Goal: Find specific page/section: Find specific page/section

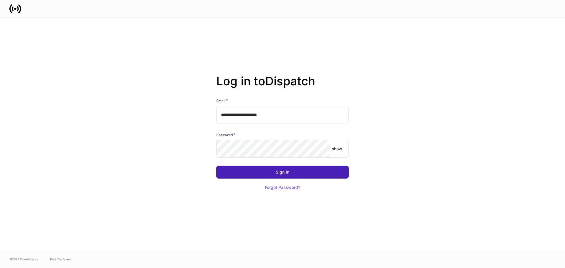
click at [288, 174] on button "Sign In" at bounding box center [282, 172] width 132 height 13
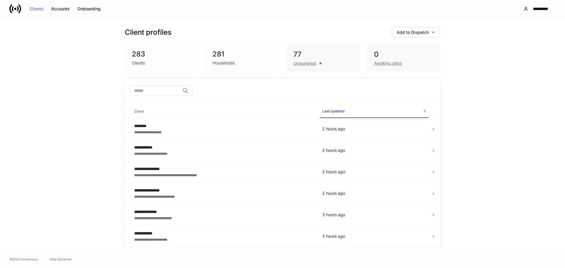
click at [140, 90] on input "search" at bounding box center [154, 90] width 51 height 11
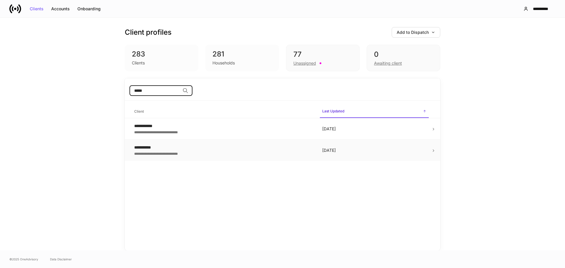
type input "*****"
click at [144, 146] on div "**********" at bounding box center [223, 147] width 179 height 6
